Goal: Task Accomplishment & Management: Use online tool/utility

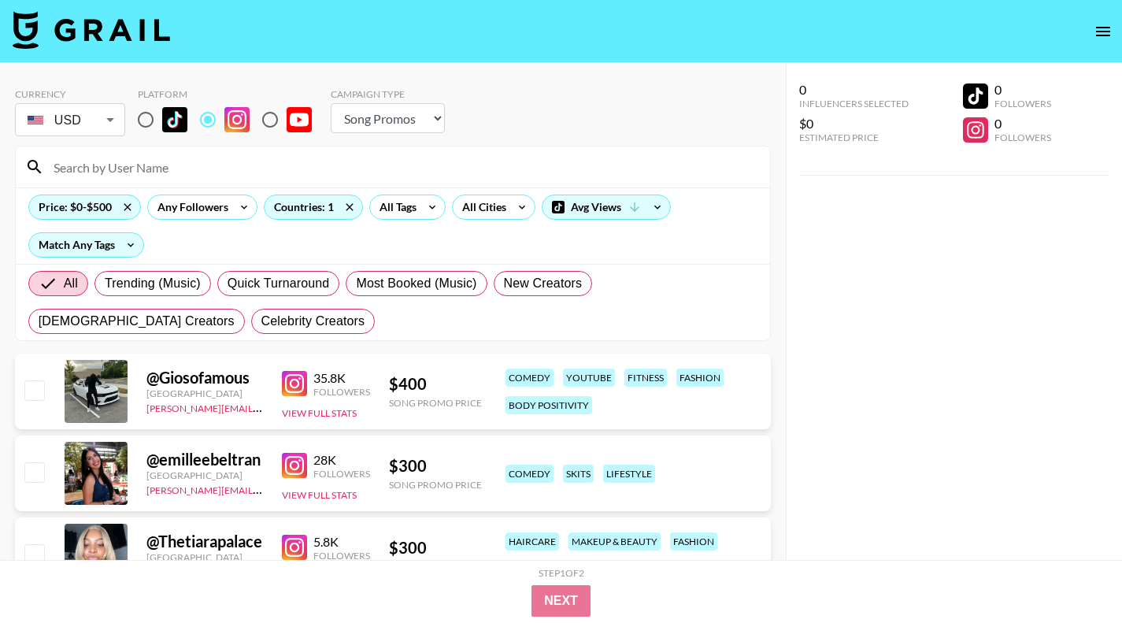
select select "Song"
click at [151, 114] on input "radio" at bounding box center [145, 119] width 33 height 33
radio input "true"
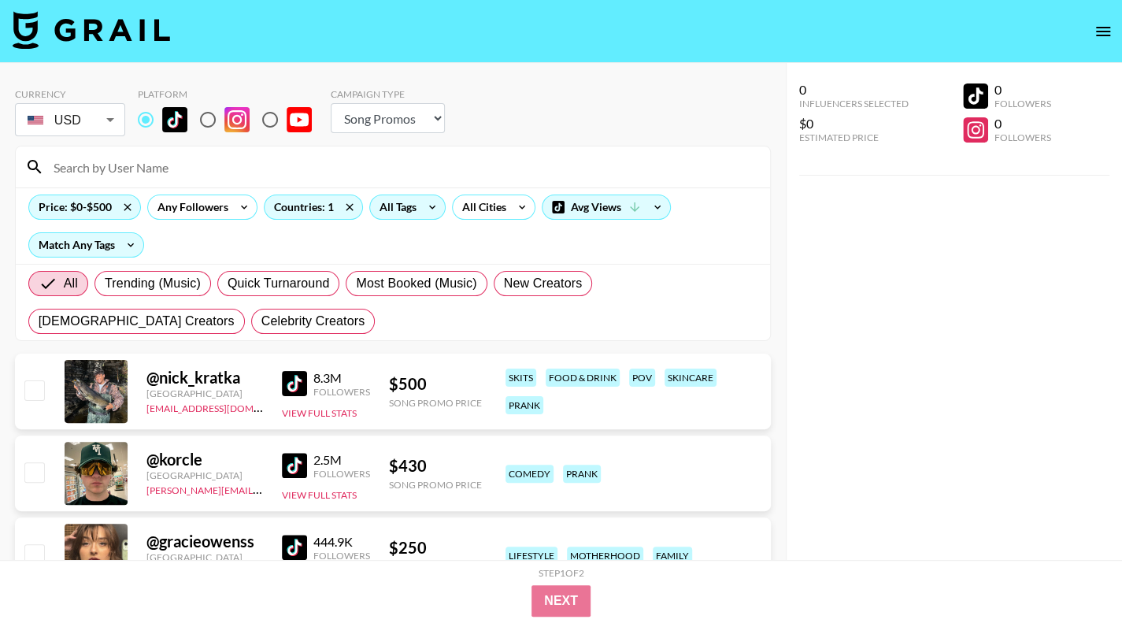
click at [421, 213] on icon at bounding box center [432, 207] width 25 height 24
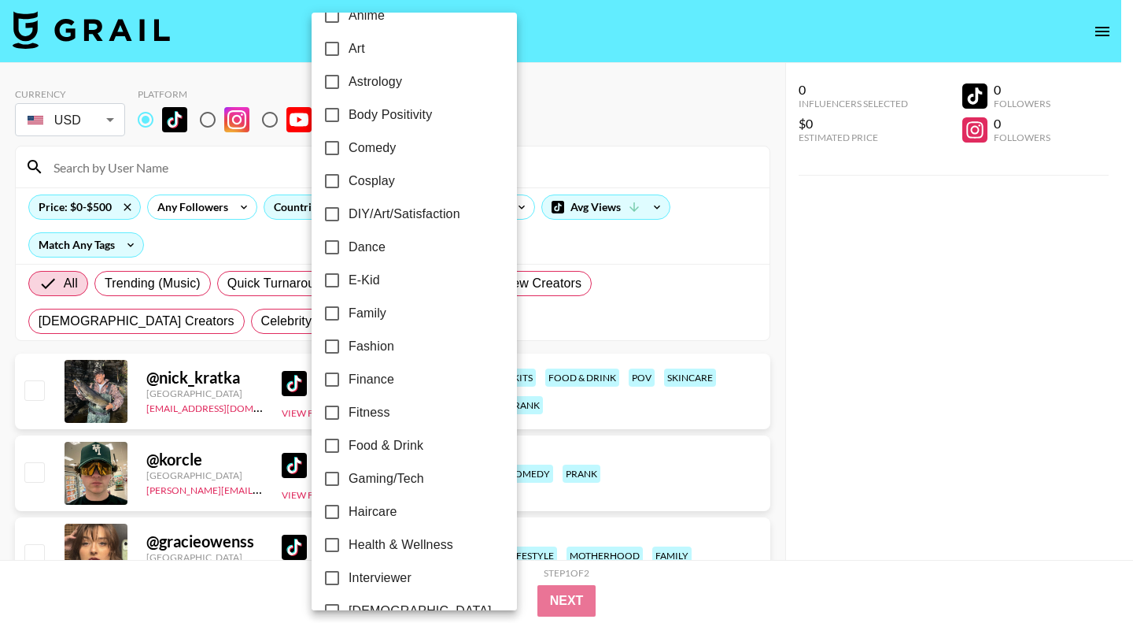
scroll to position [239, 0]
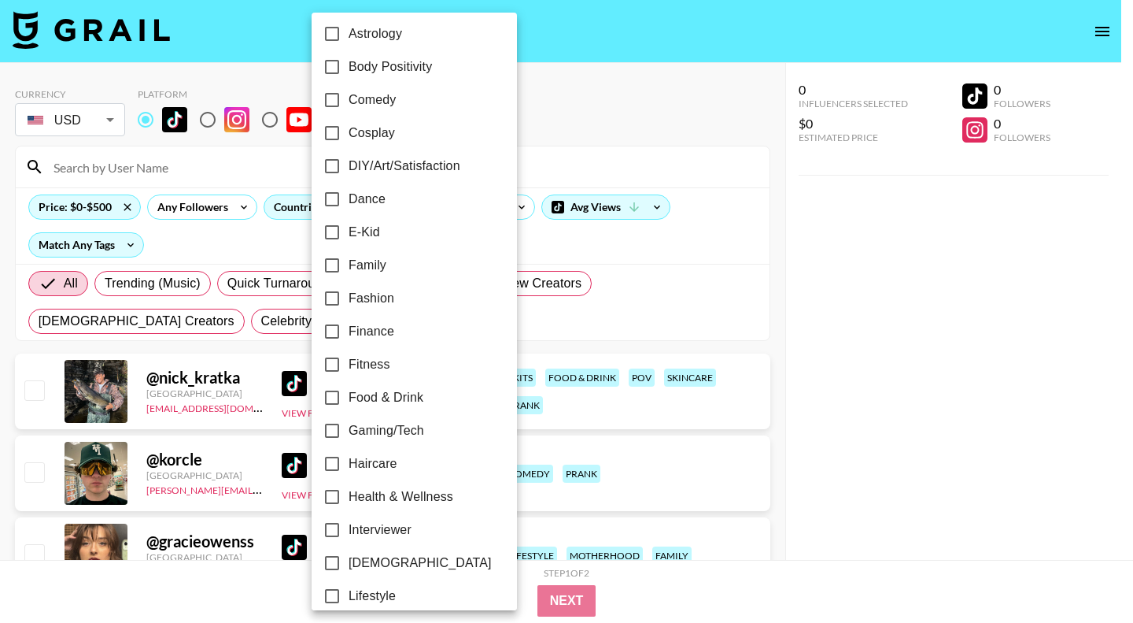
click at [357, 279] on label "Family" at bounding box center [404, 265] width 176 height 33
click at [349, 279] on input "Family" at bounding box center [332, 265] width 33 height 33
checkbox input "true"
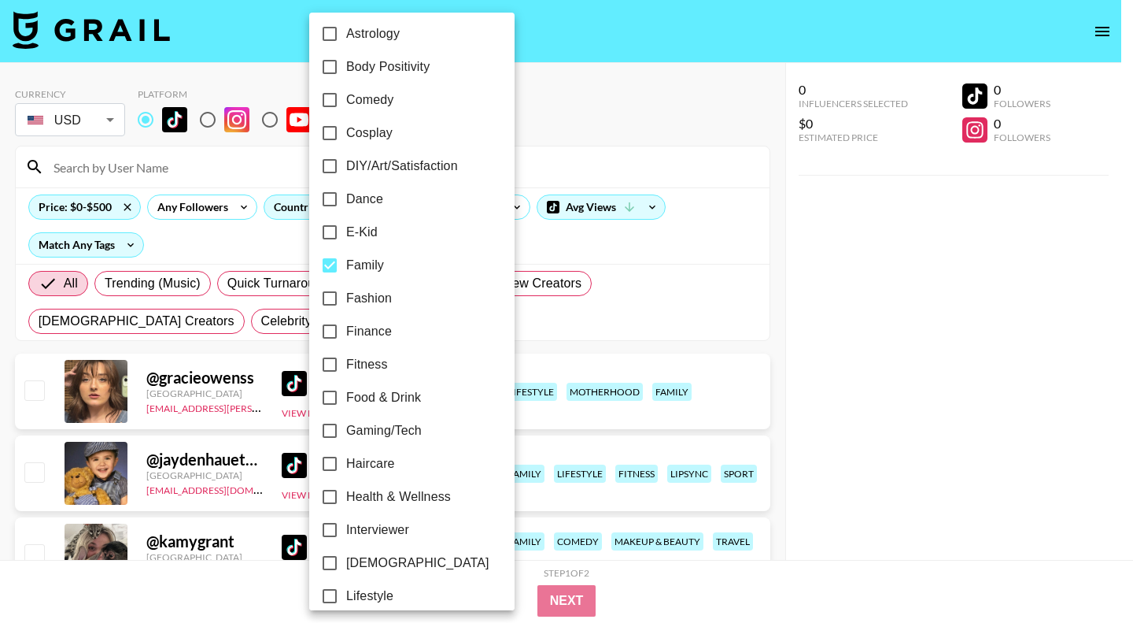
click at [359, 292] on span "Fashion" at bounding box center [369, 298] width 46 height 19
click at [346, 292] on input "Fashion" at bounding box center [329, 298] width 33 height 33
checkbox input "true"
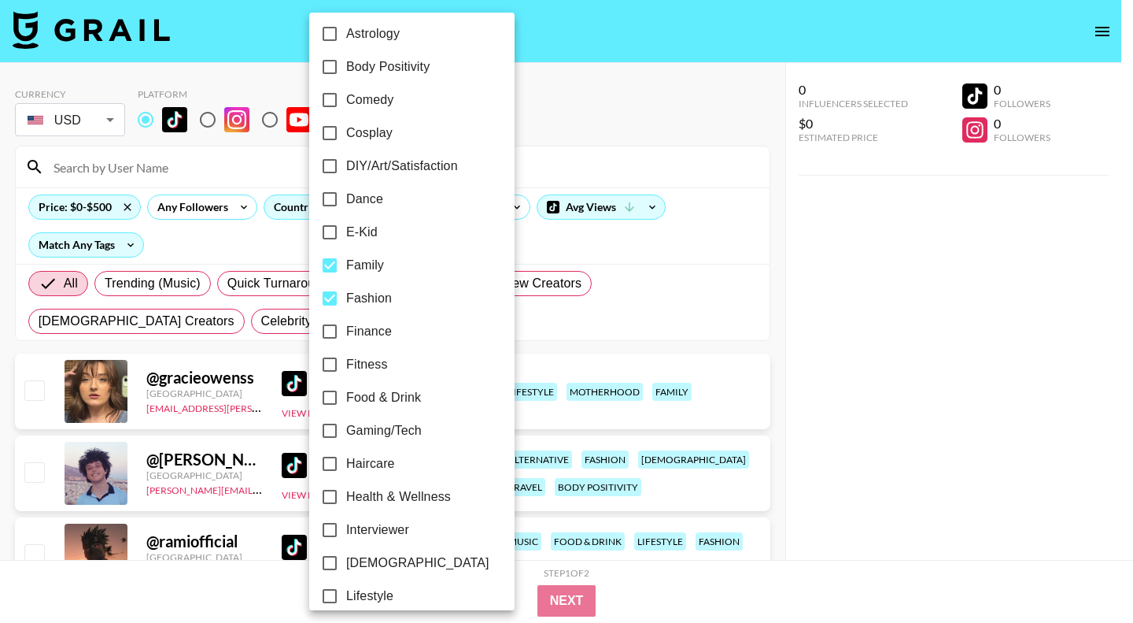
click at [357, 257] on span "Family" at bounding box center [365, 265] width 38 height 19
click at [346, 257] on input "Family" at bounding box center [329, 265] width 33 height 33
checkbox input "false"
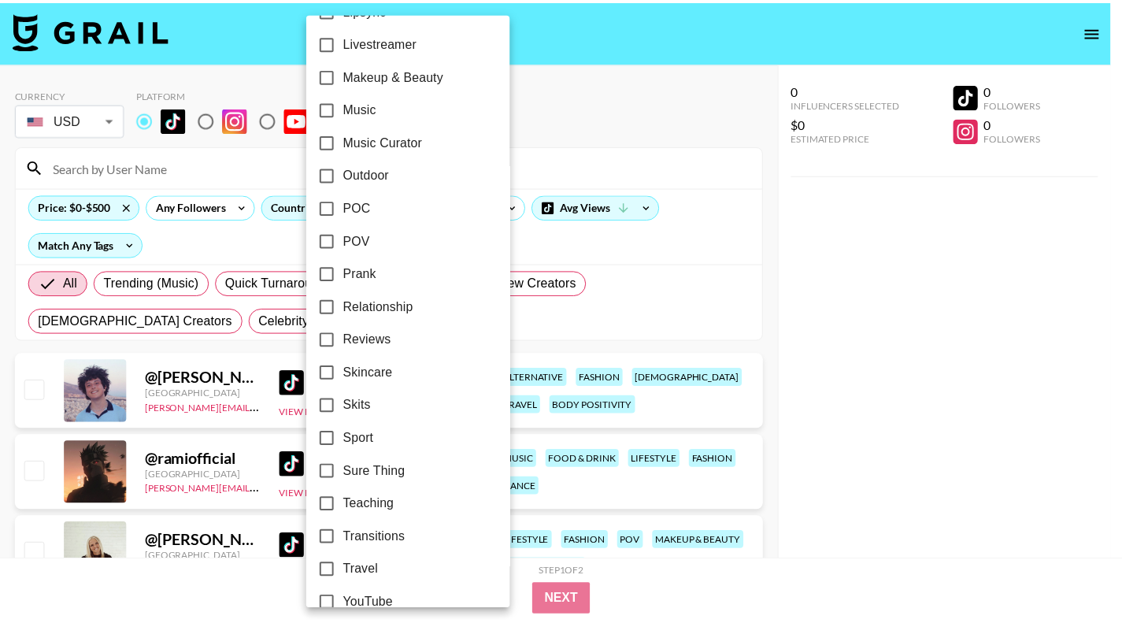
scroll to position [882, 0]
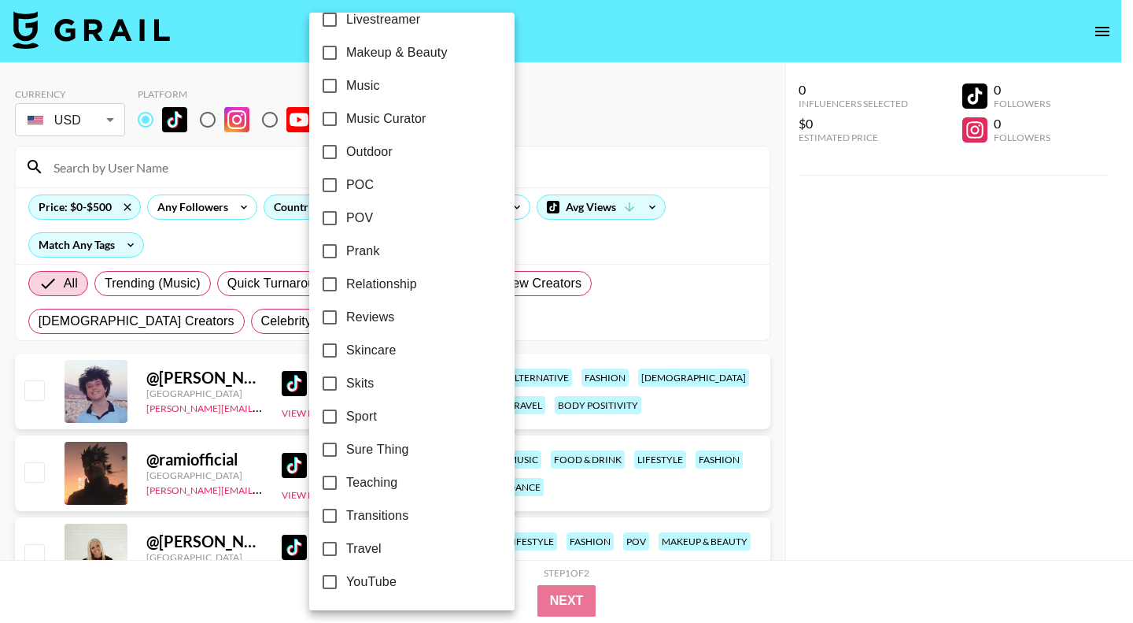
click at [1018, 399] on div at bounding box center [566, 311] width 1133 height 623
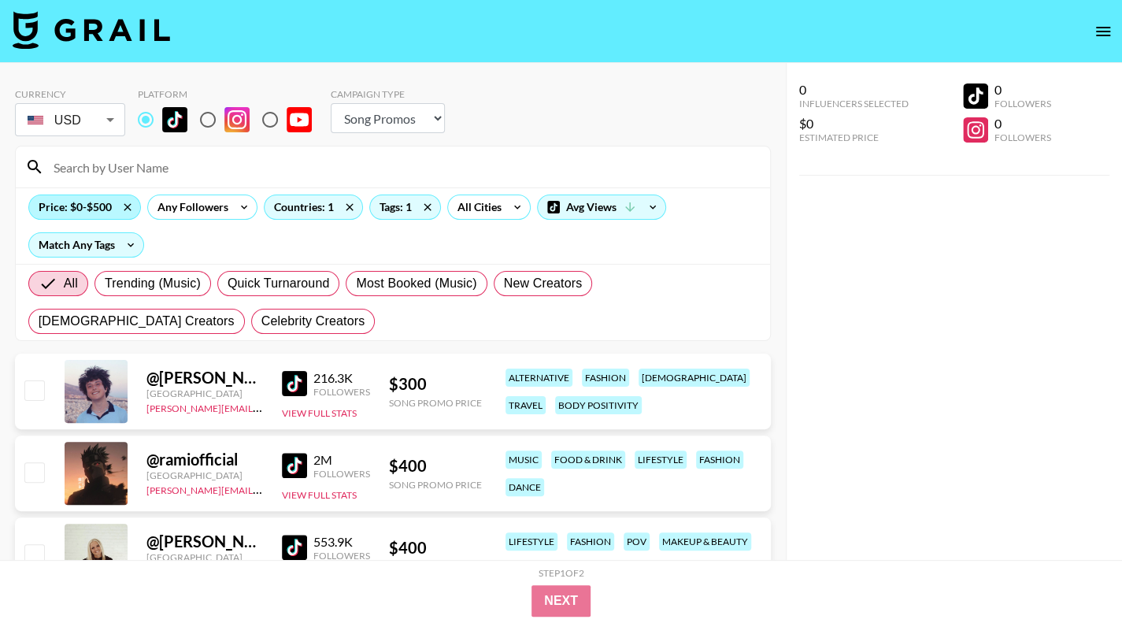
click at [78, 200] on div "Price: $0-$500" at bounding box center [84, 207] width 111 height 24
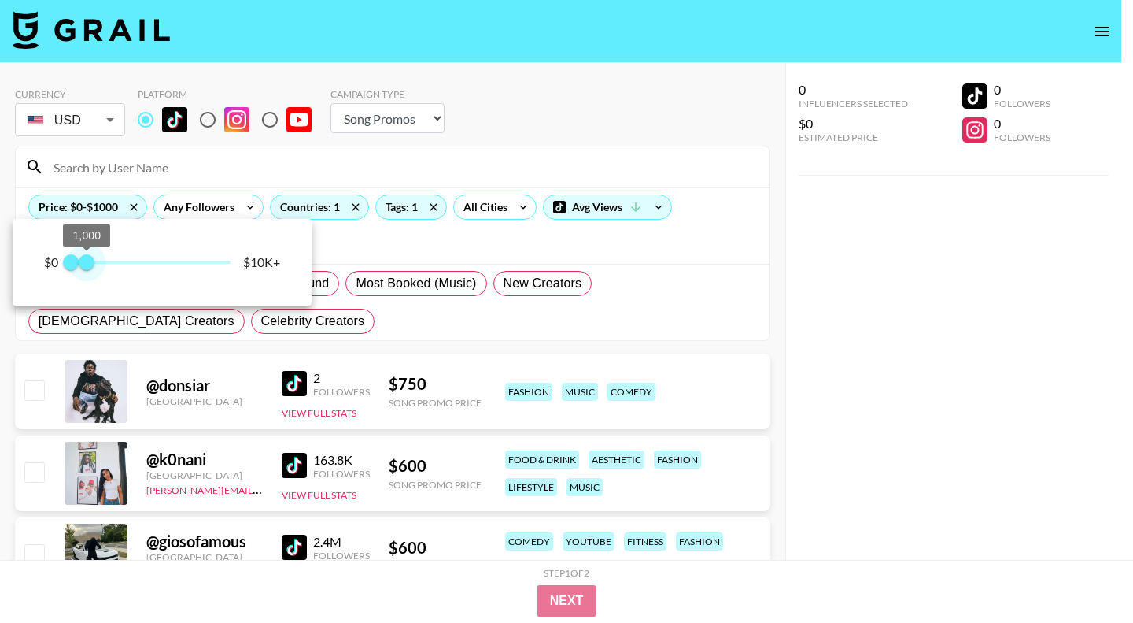
type input "750"
click at [85, 264] on span "750" at bounding box center [83, 262] width 16 height 16
click at [821, 322] on div at bounding box center [566, 311] width 1133 height 623
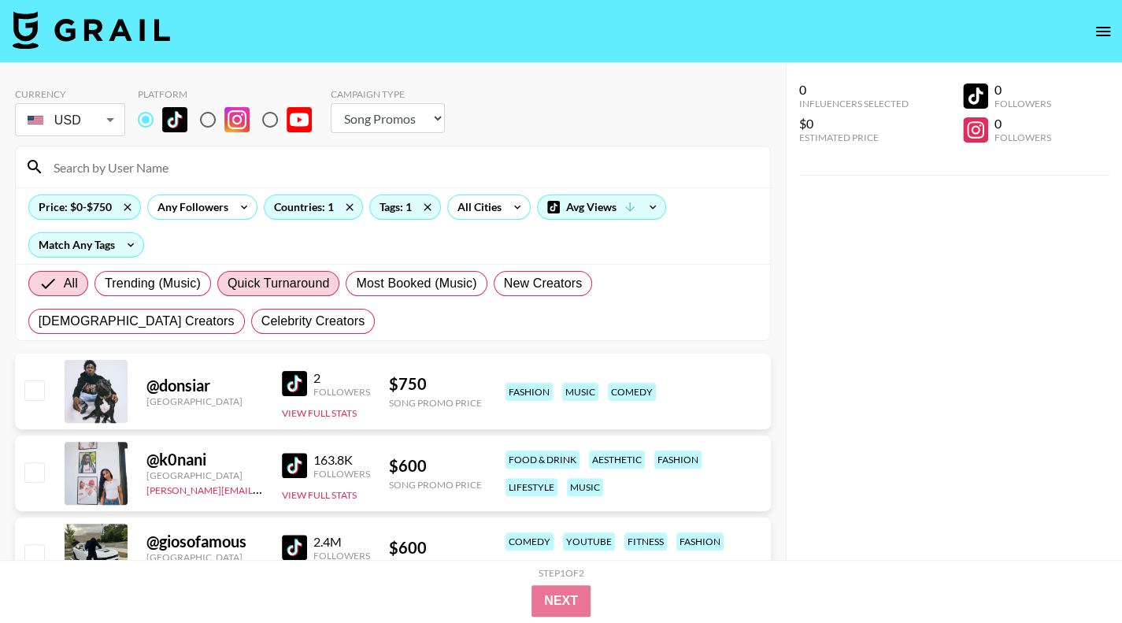
click at [287, 275] on span "Quick Turnaround" at bounding box center [278, 283] width 102 height 19
click at [227, 283] on input "Quick Turnaround" at bounding box center [227, 283] width 0 height 0
radio input "true"
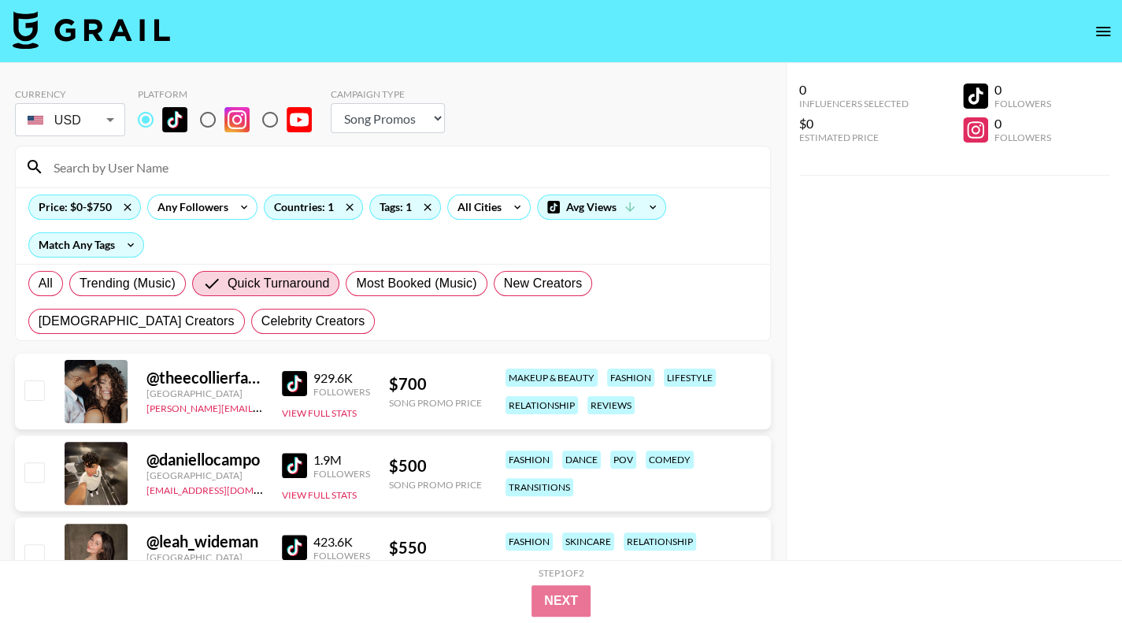
click at [293, 386] on img at bounding box center [294, 383] width 25 height 25
click at [293, 543] on img at bounding box center [294, 546] width 25 height 25
